Goal: Communication & Community: Connect with others

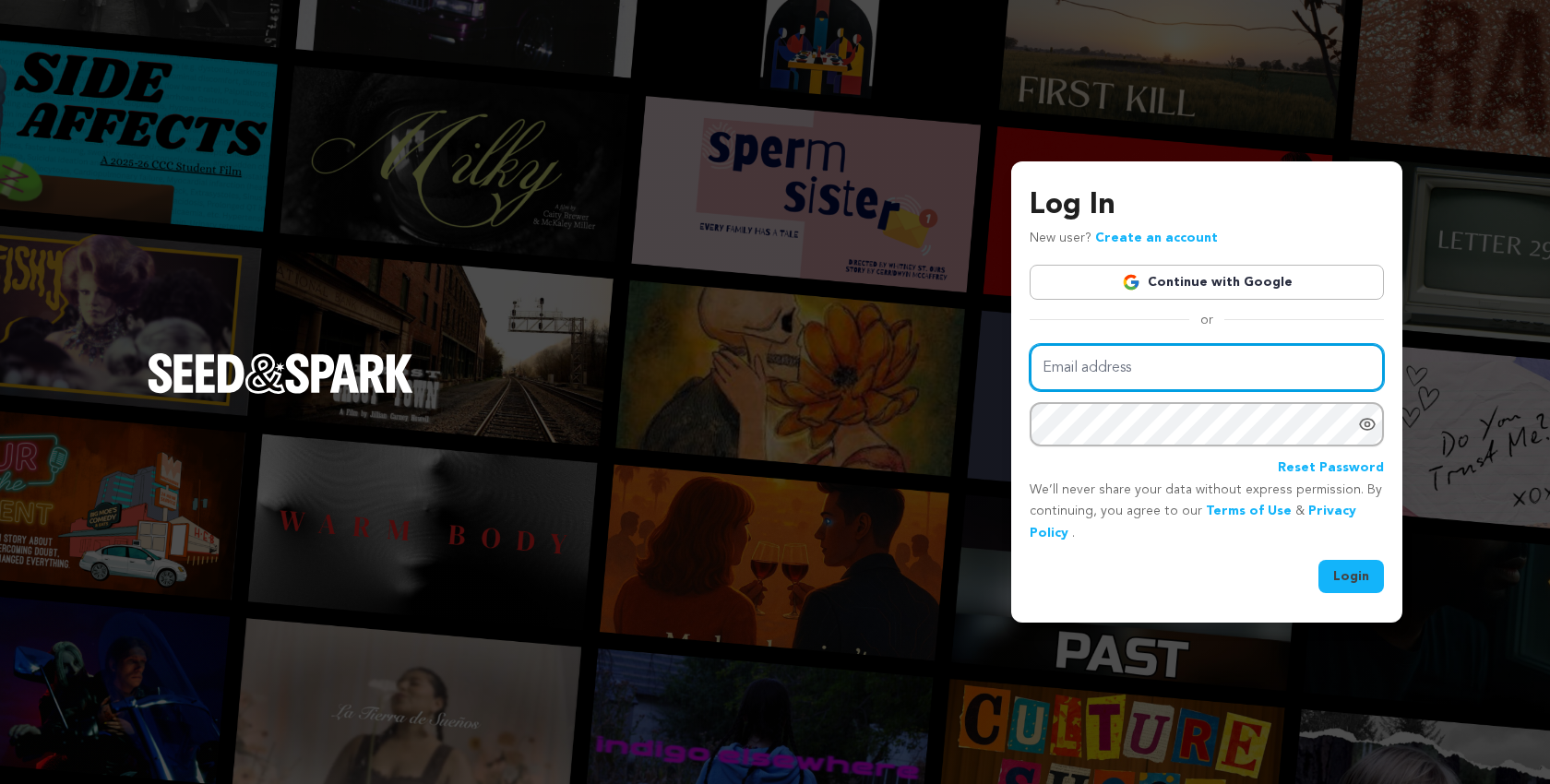
type input "scriptapalooza@mac.com"
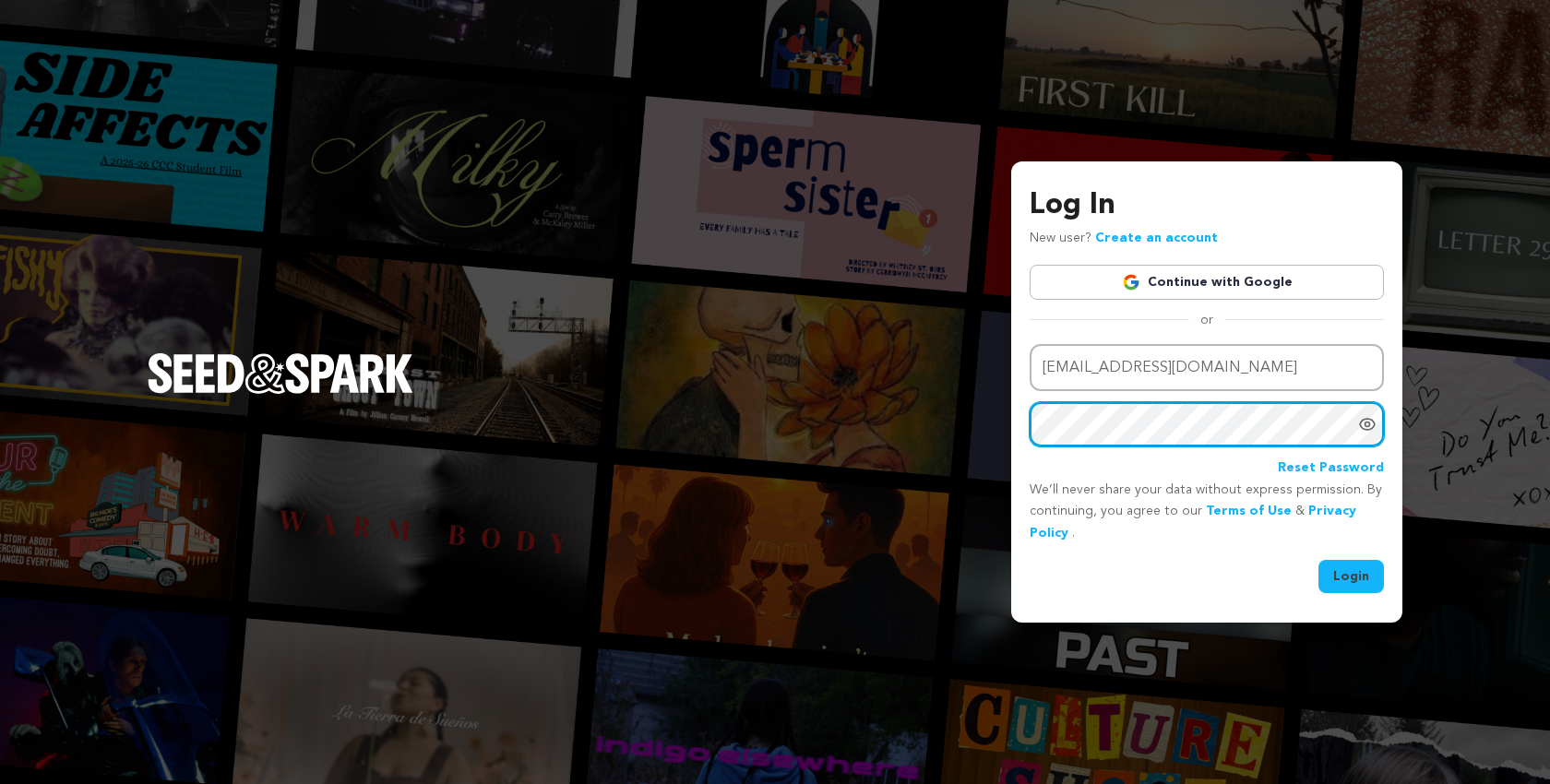
click at [1352, 573] on button "Login" at bounding box center [1351, 576] width 65 height 34
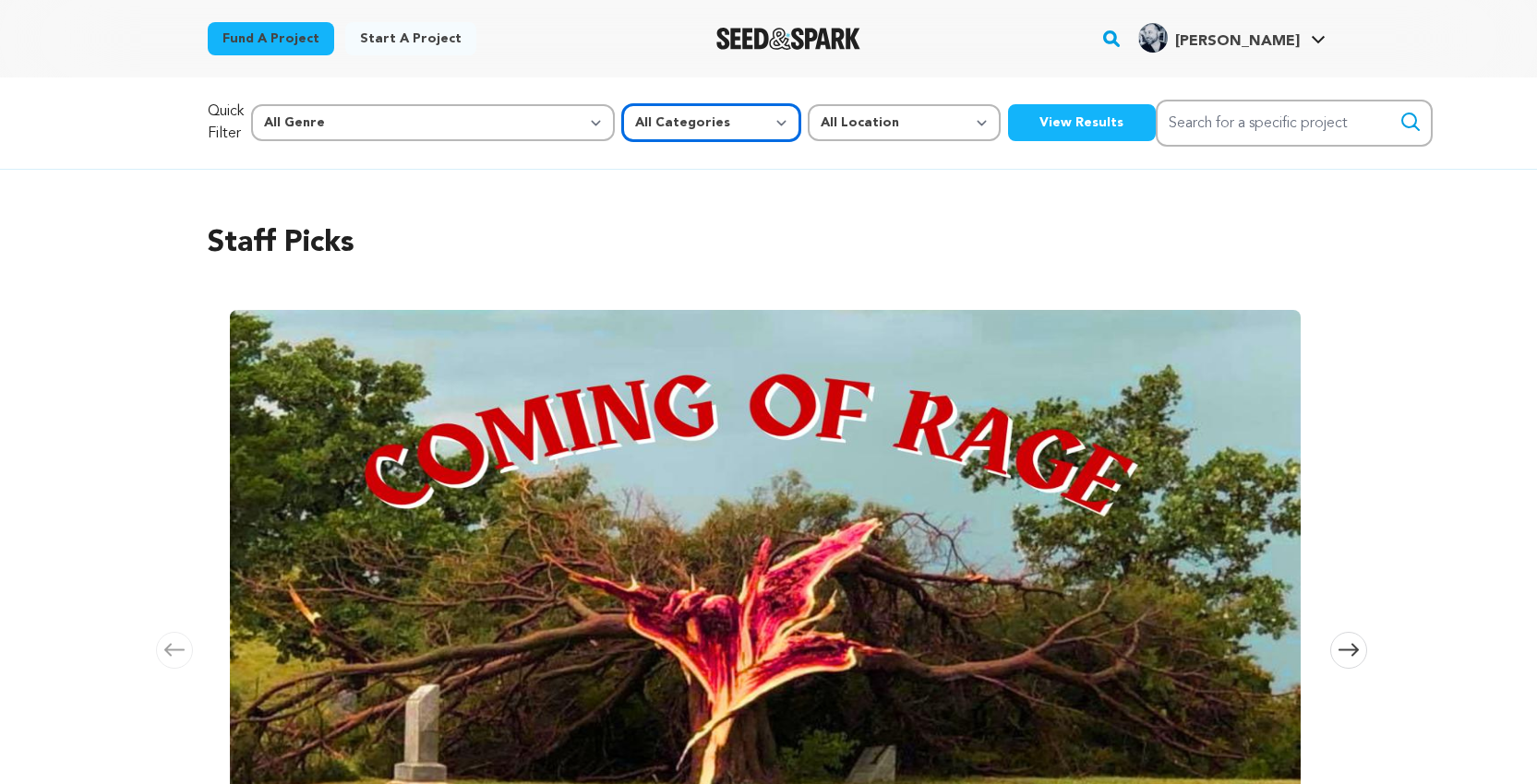
select select "382"
click at [1007, 124] on button "View Results" at bounding box center [1081, 123] width 147 height 37
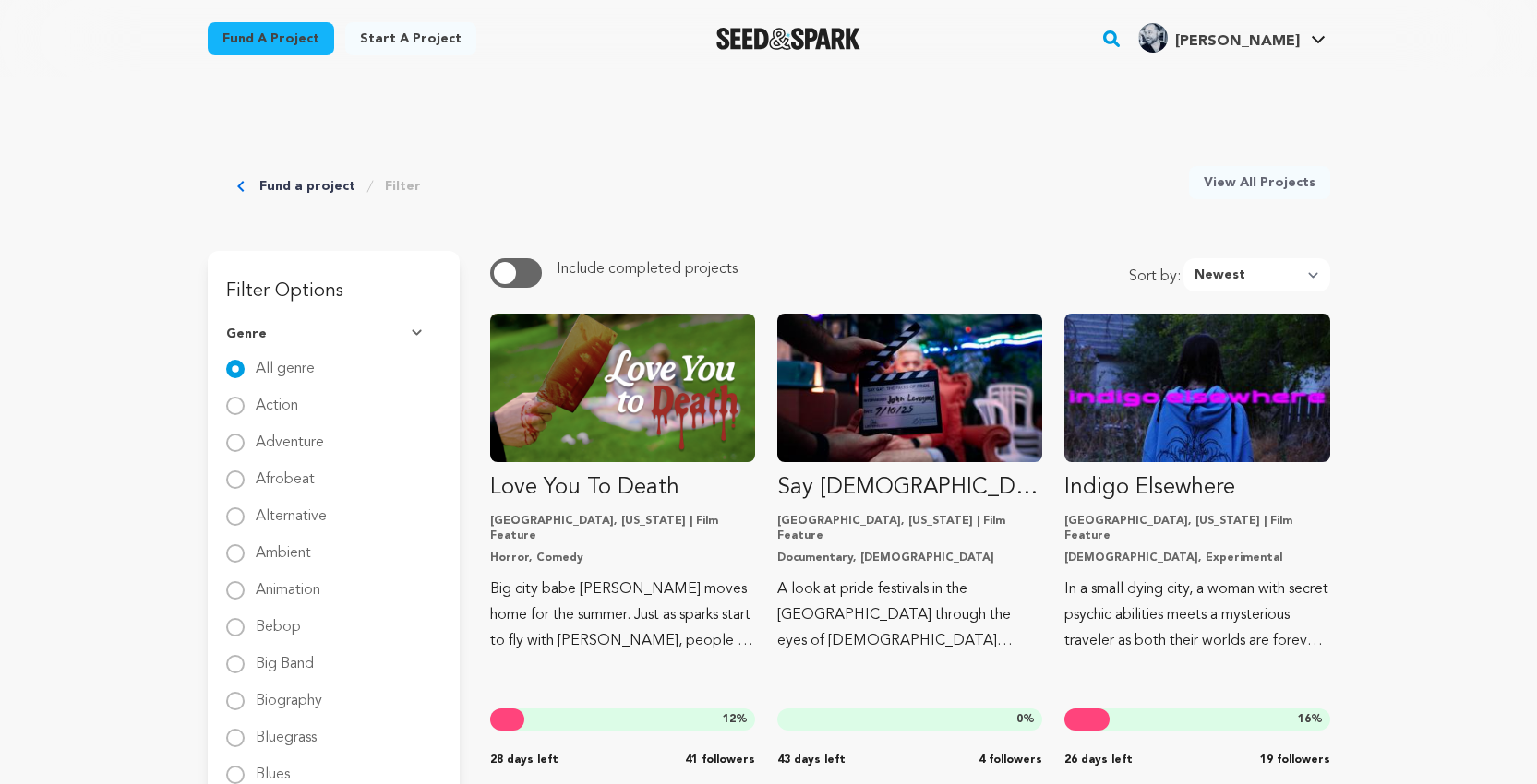
click at [274, 42] on link "Fund a project" at bounding box center [271, 38] width 126 height 34
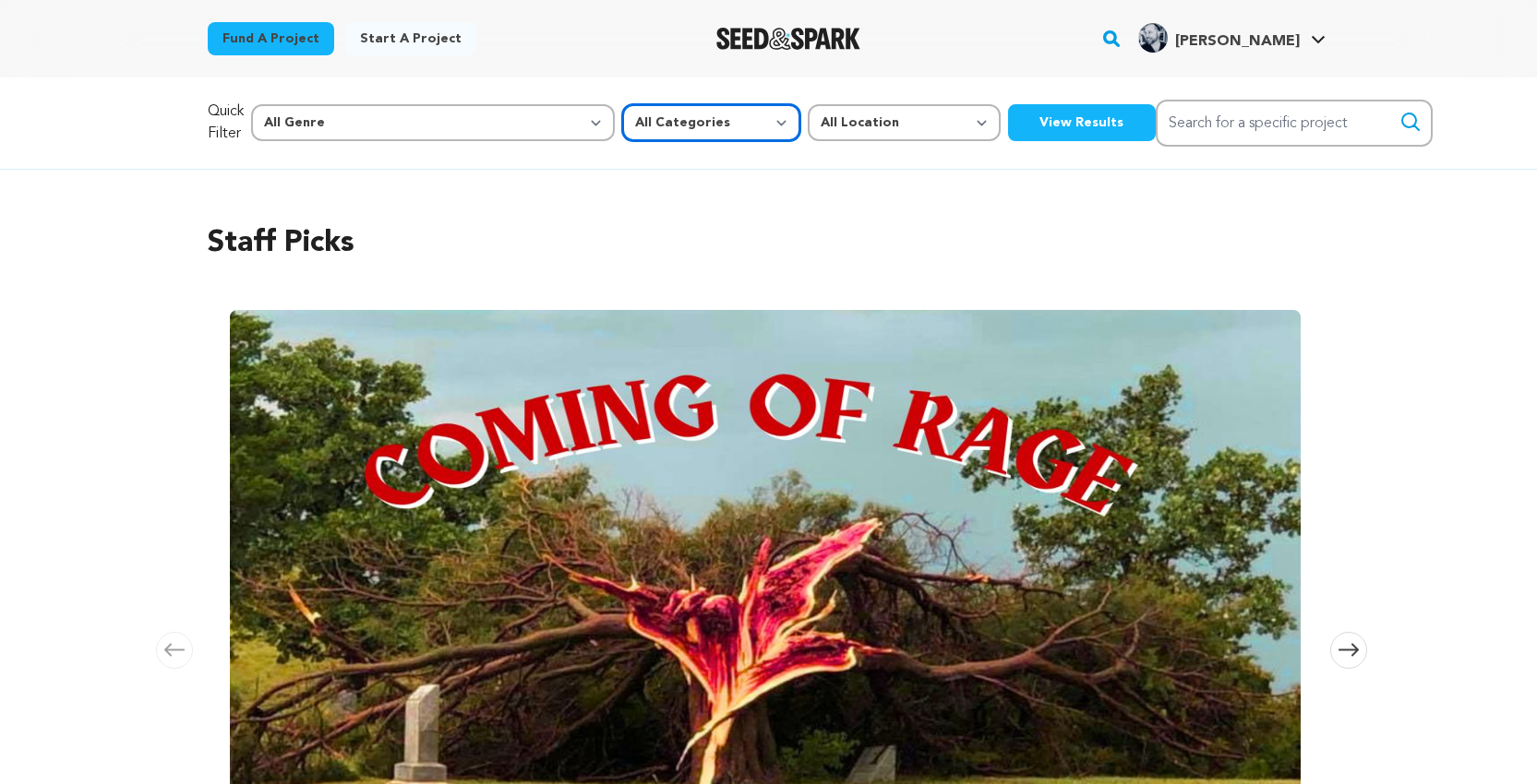
select select "383"
click at [1007, 123] on button "View Results" at bounding box center [1081, 123] width 147 height 37
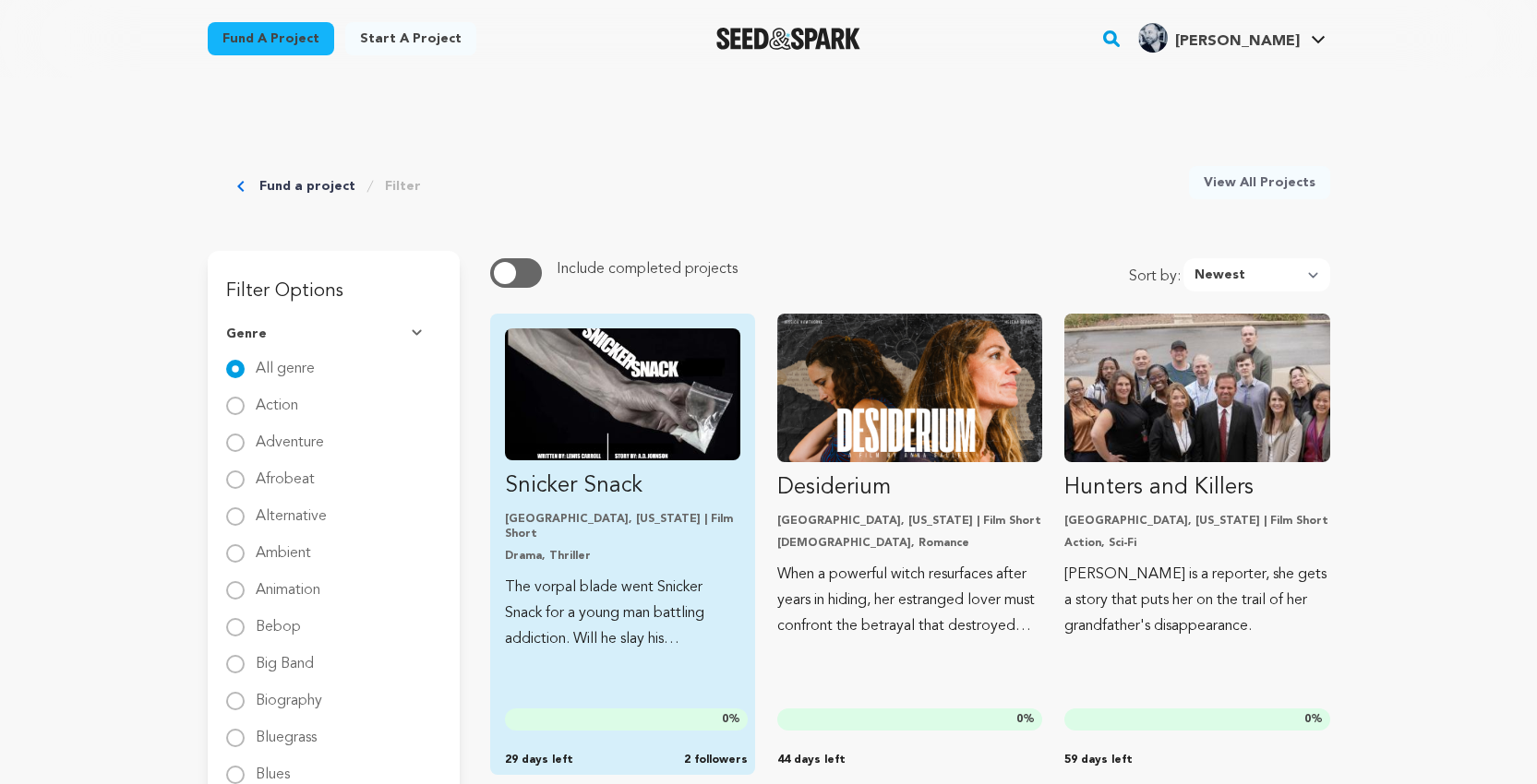
click at [644, 353] on img "Fund Snicker Snack" at bounding box center [622, 394] width 236 height 132
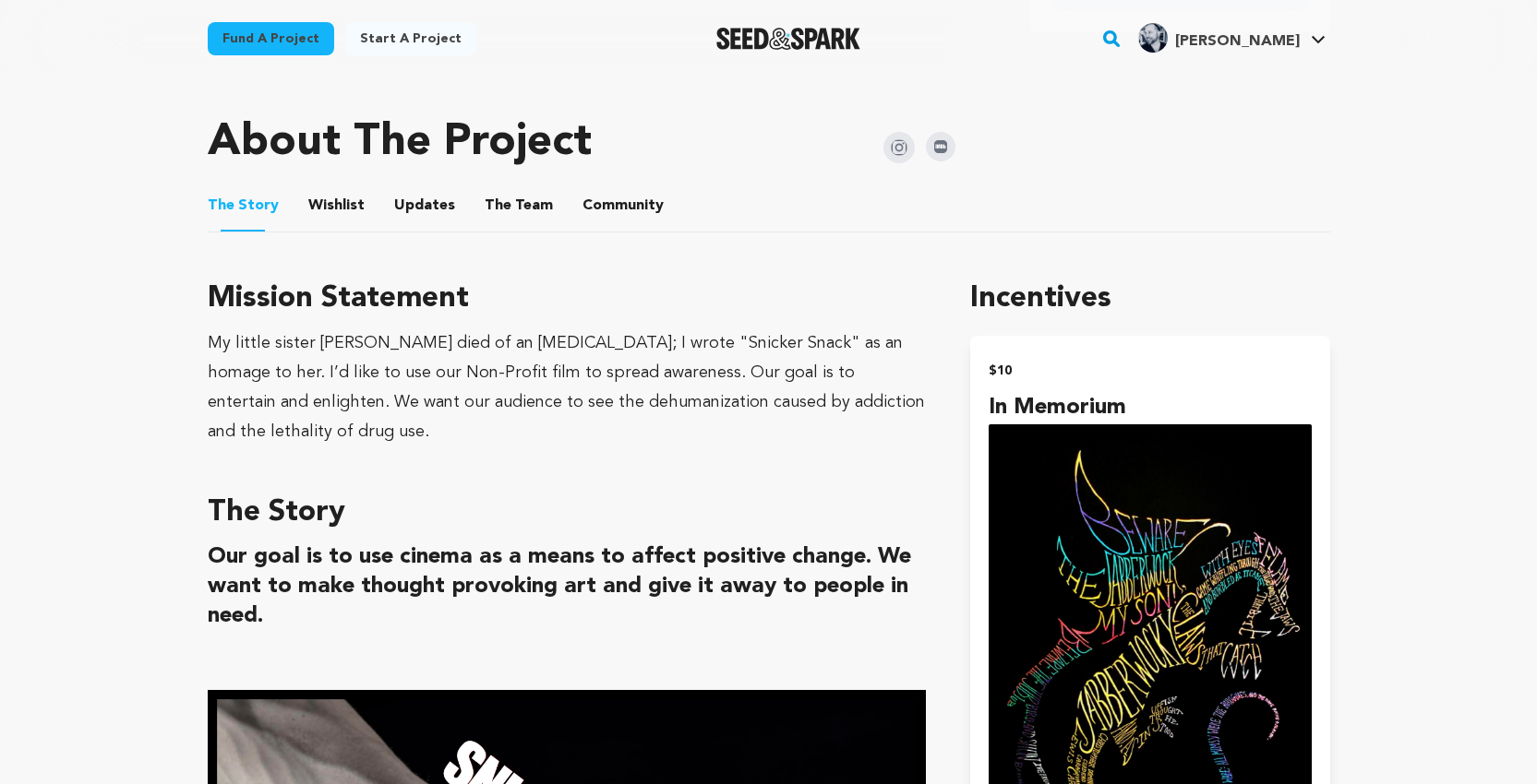
scroll to position [919, 0]
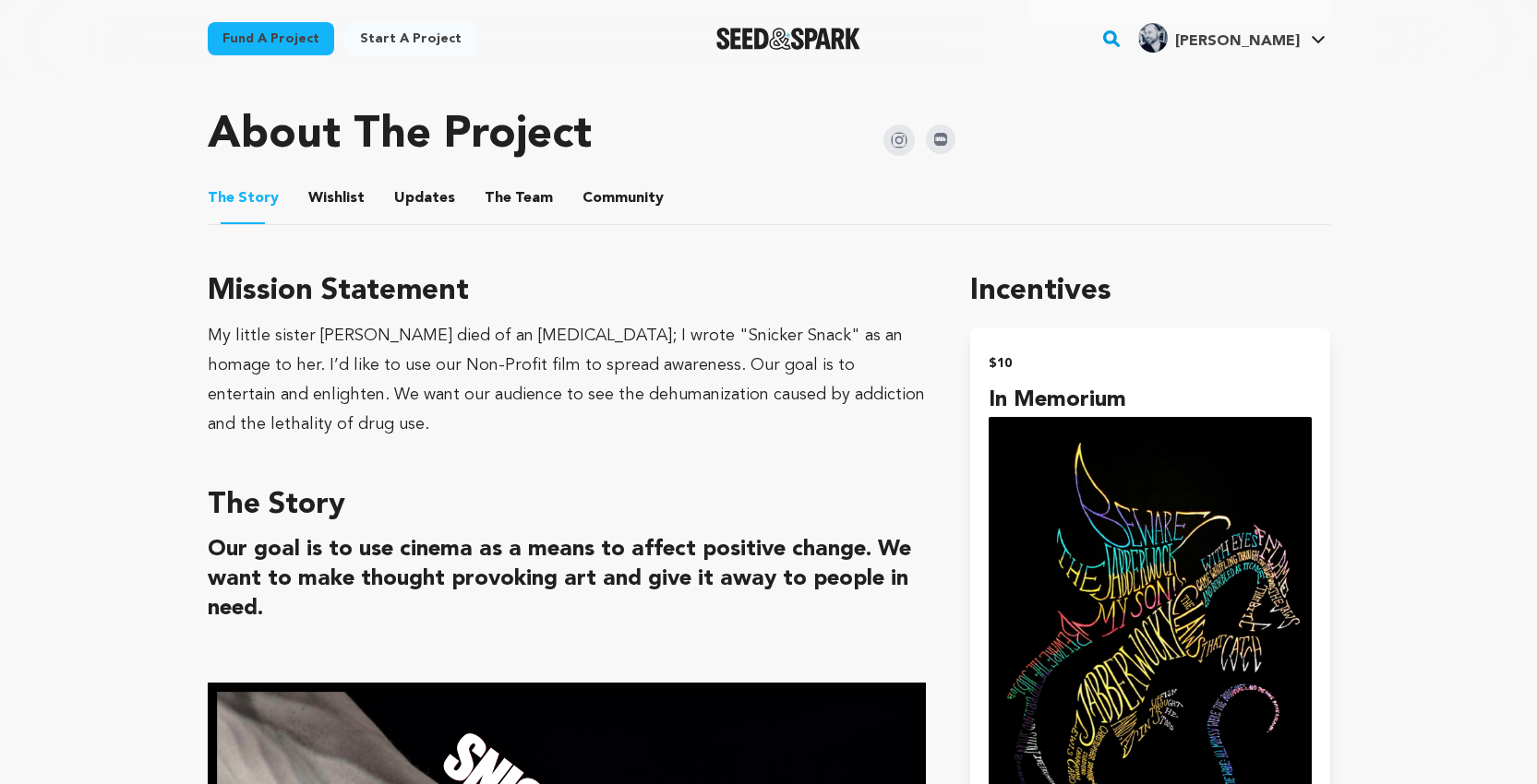
click at [508, 186] on button "The Team" at bounding box center [519, 202] width 44 height 44
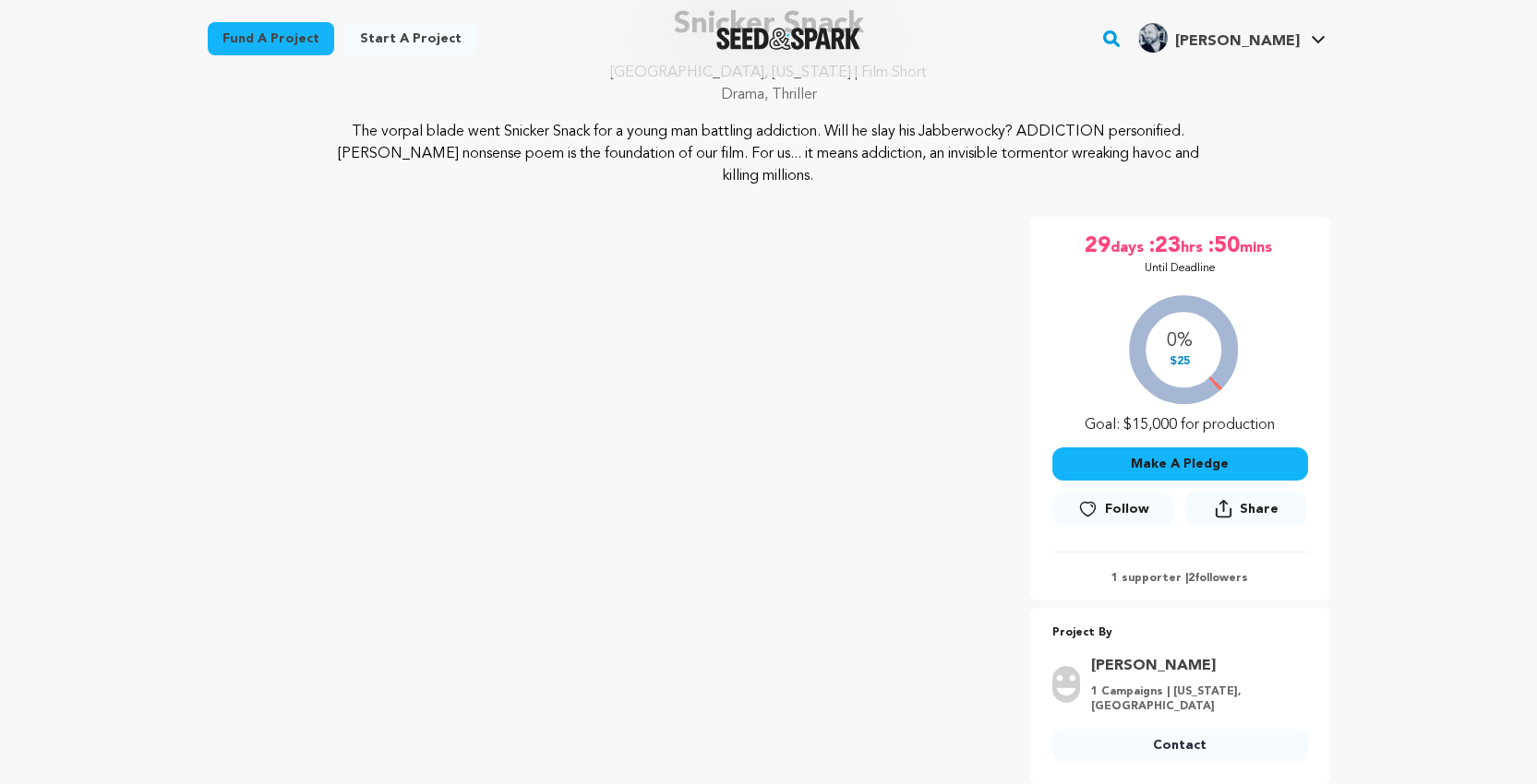
scroll to position [160, 0]
click at [1163, 740] on link "Contact" at bounding box center [1180, 745] width 256 height 34
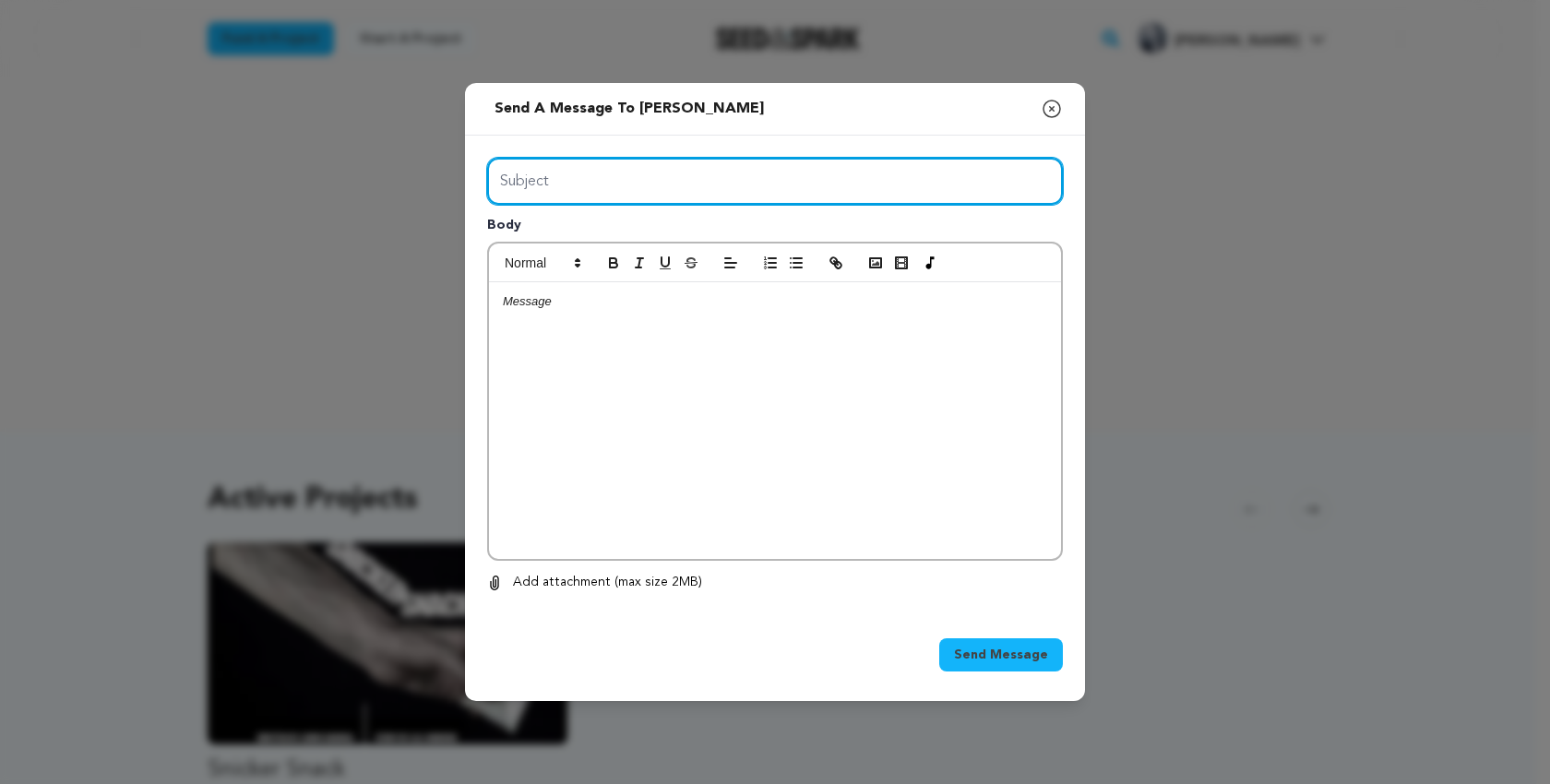
click at [516, 200] on input "Subject" at bounding box center [775, 181] width 575 height 47
type input "composer"
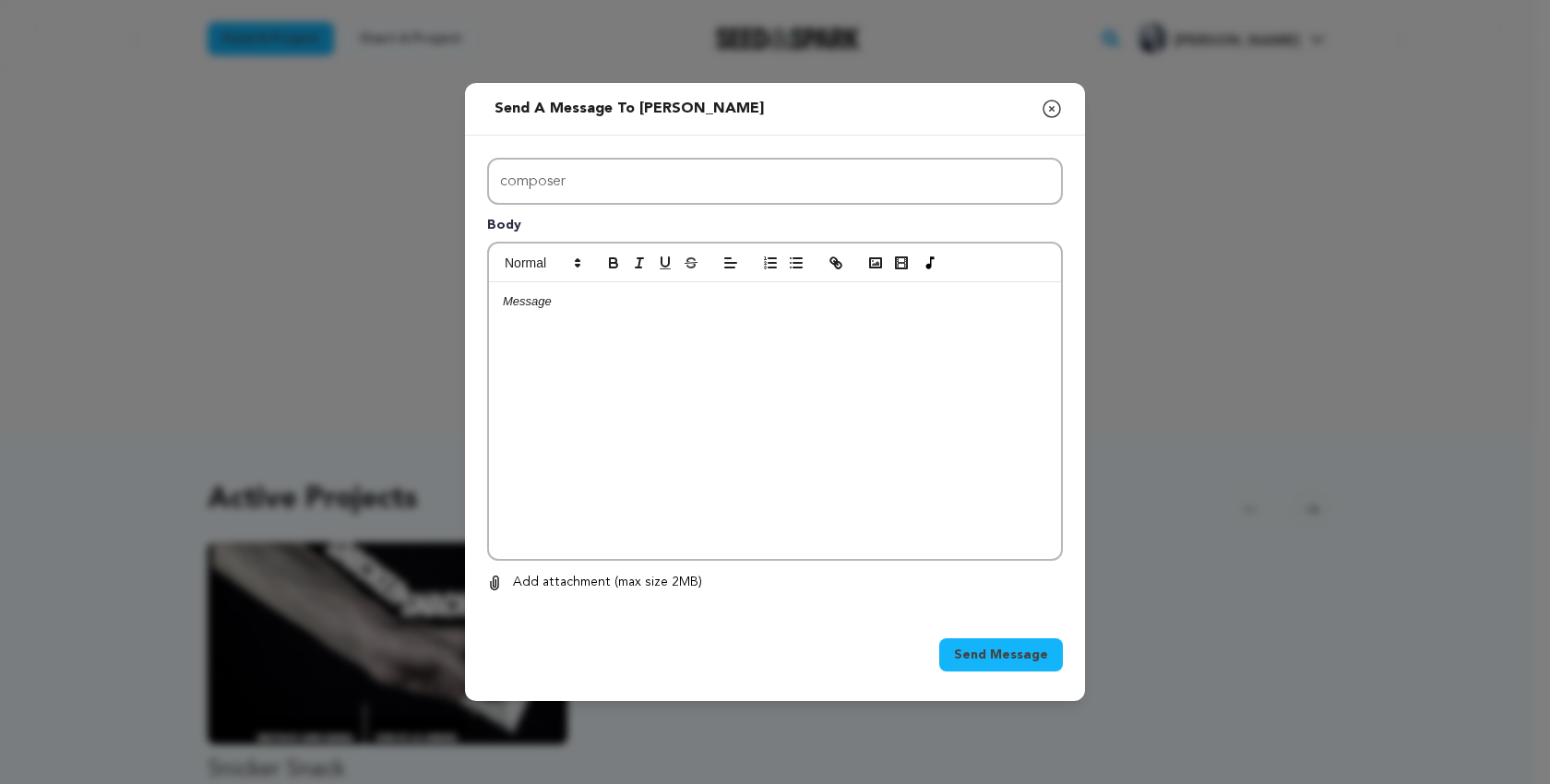
click at [522, 346] on div at bounding box center [775, 420] width 573 height 277
click at [511, 337] on div at bounding box center [775, 420] width 573 height 277
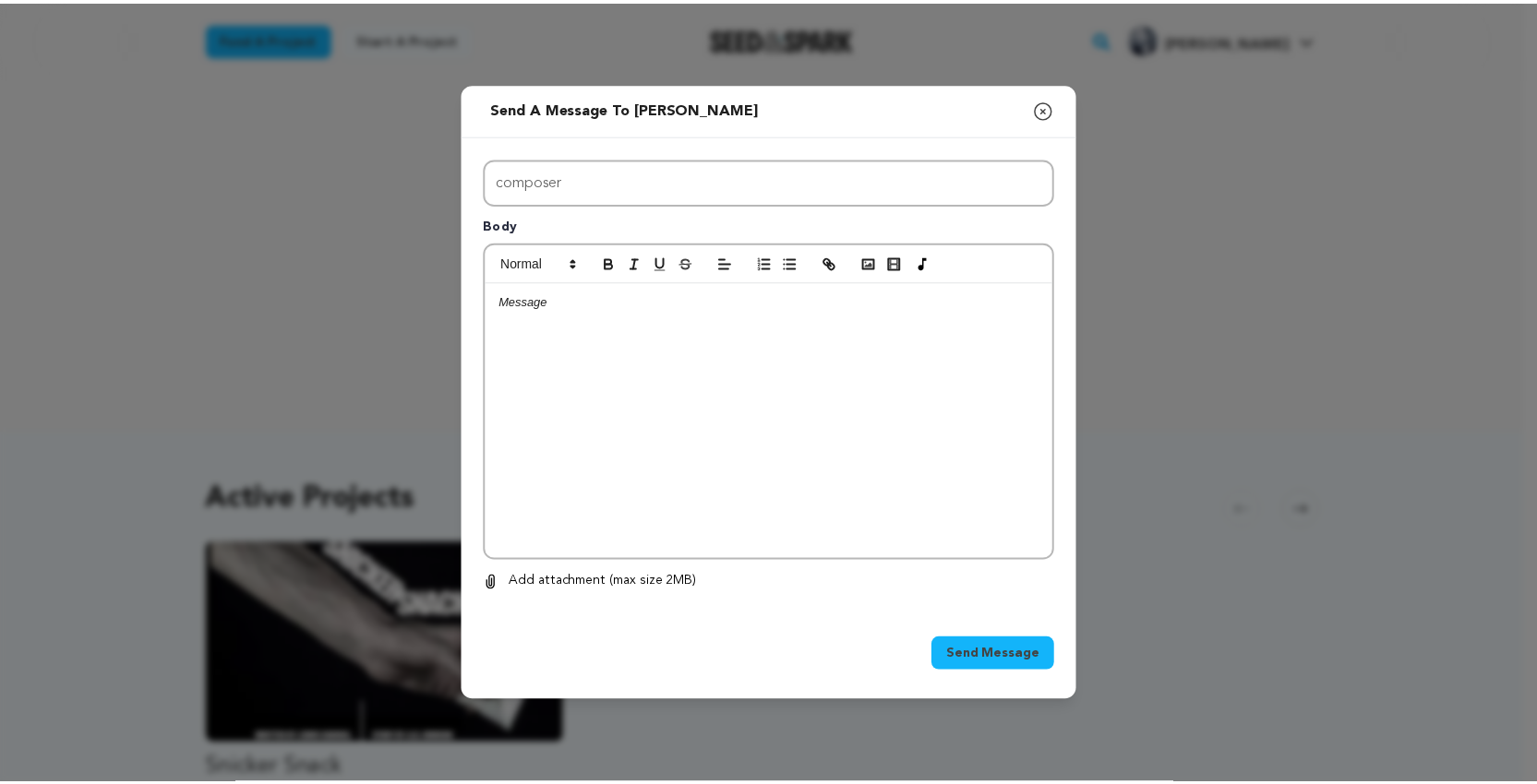
scroll to position [16, 0]
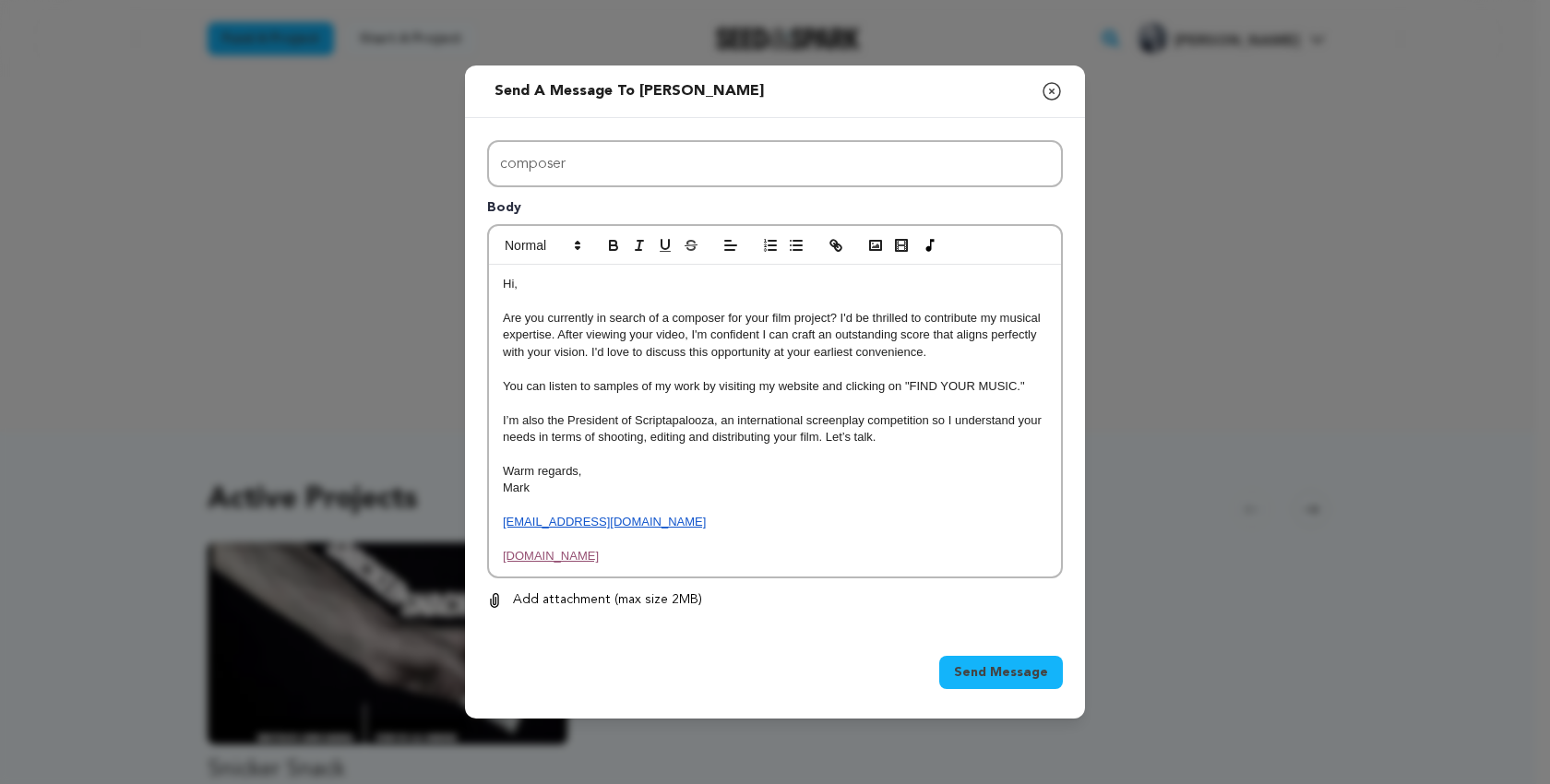
click at [970, 675] on span "Send Message" at bounding box center [1001, 672] width 94 height 18
